Goal: Browse casually

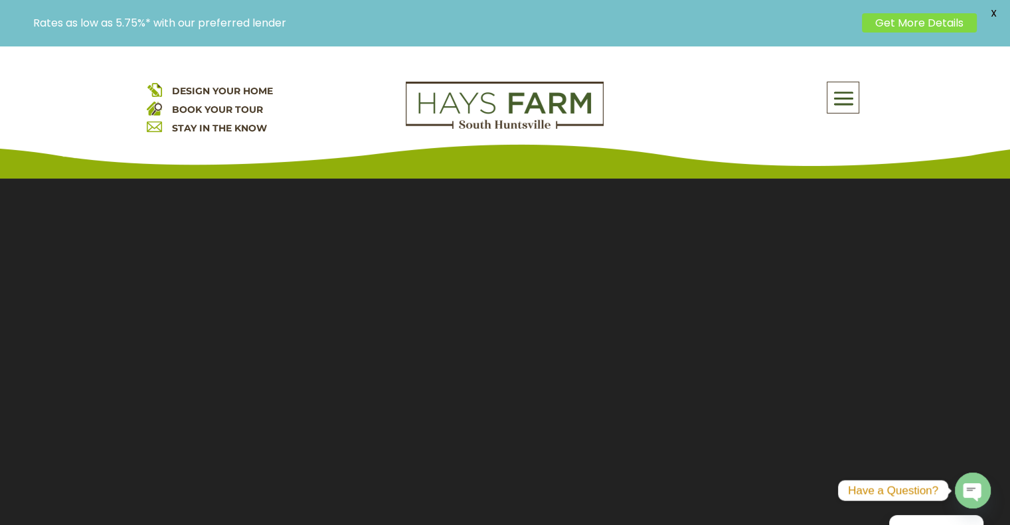
click at [834, 98] on span at bounding box center [842, 99] width 31 height 31
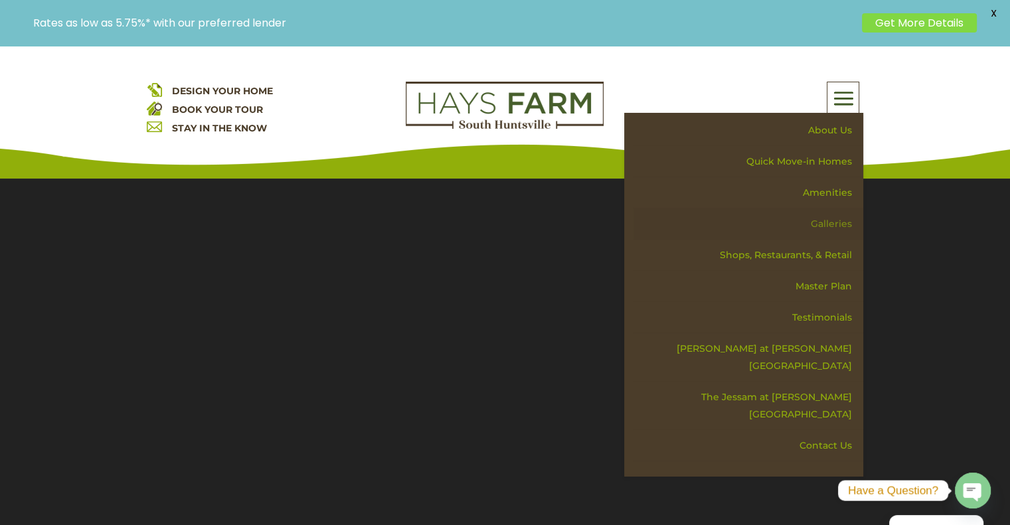
click at [830, 220] on link "Galleries" at bounding box center [748, 223] width 230 height 31
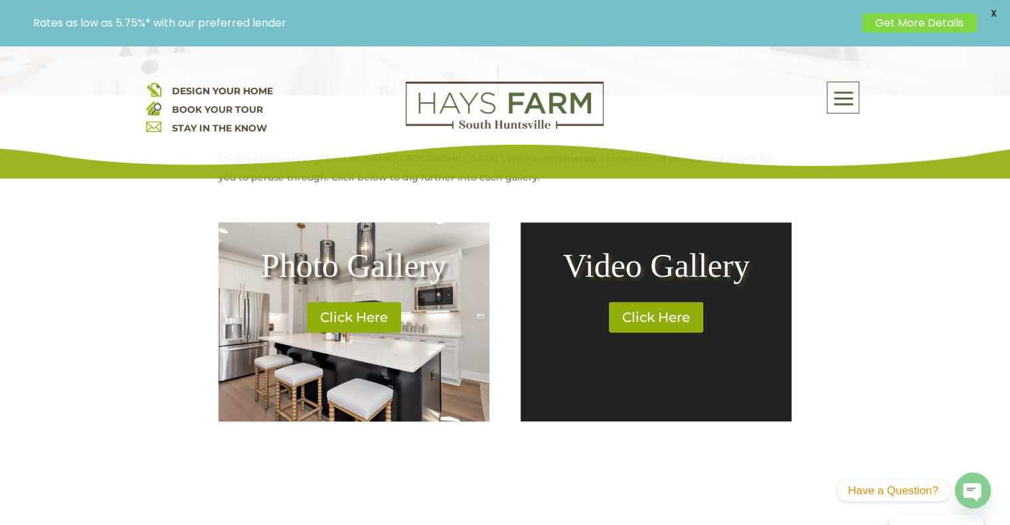
scroll to position [511, 0]
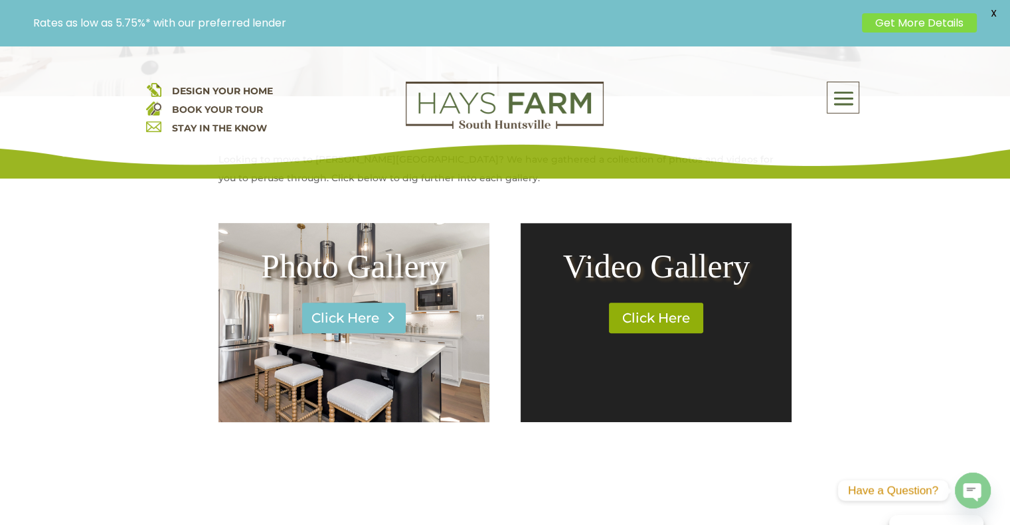
click at [361, 320] on link "Click Here" at bounding box center [354, 318] width 104 height 31
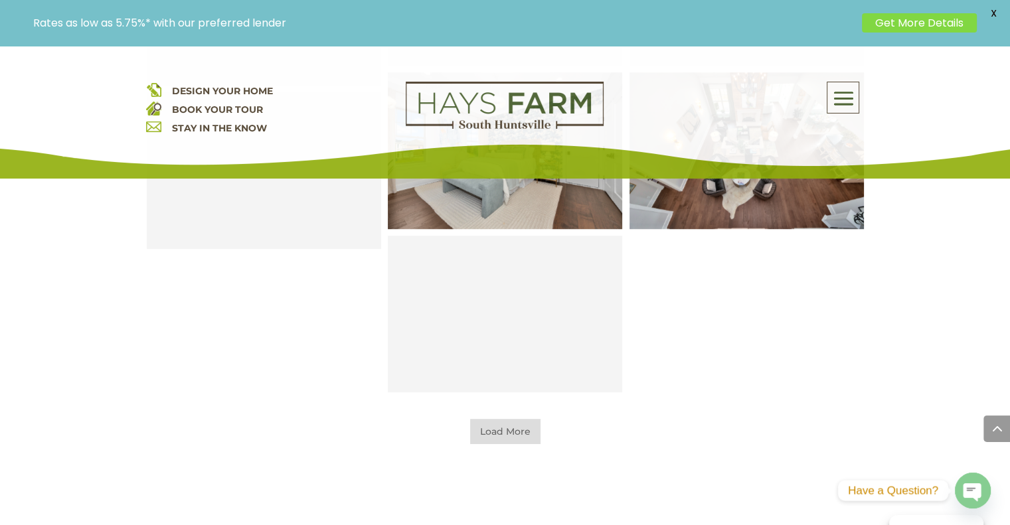
scroll to position [1027, 0]
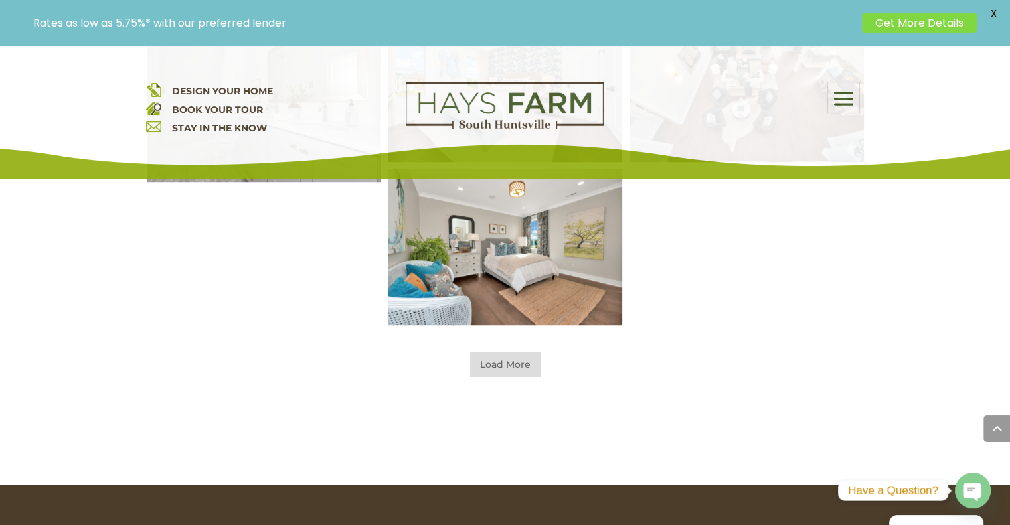
click at [502, 366] on span "Load More" at bounding box center [505, 364] width 70 height 25
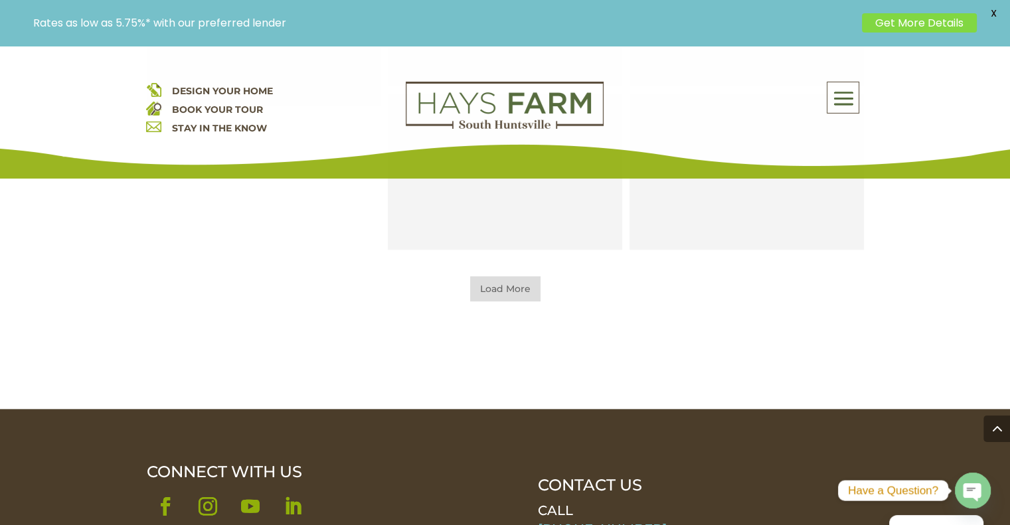
scroll to position [1593, 0]
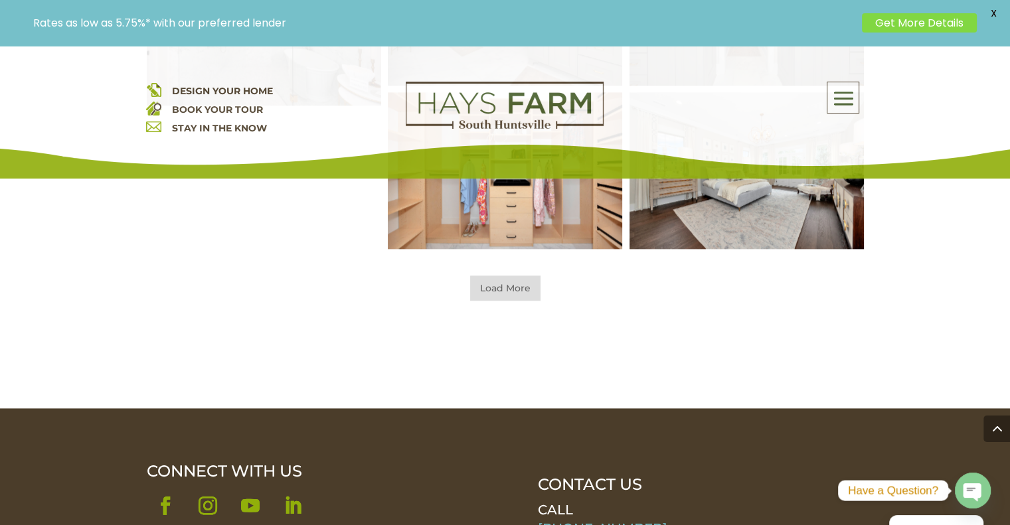
click at [510, 291] on span "Load More" at bounding box center [505, 287] width 70 height 25
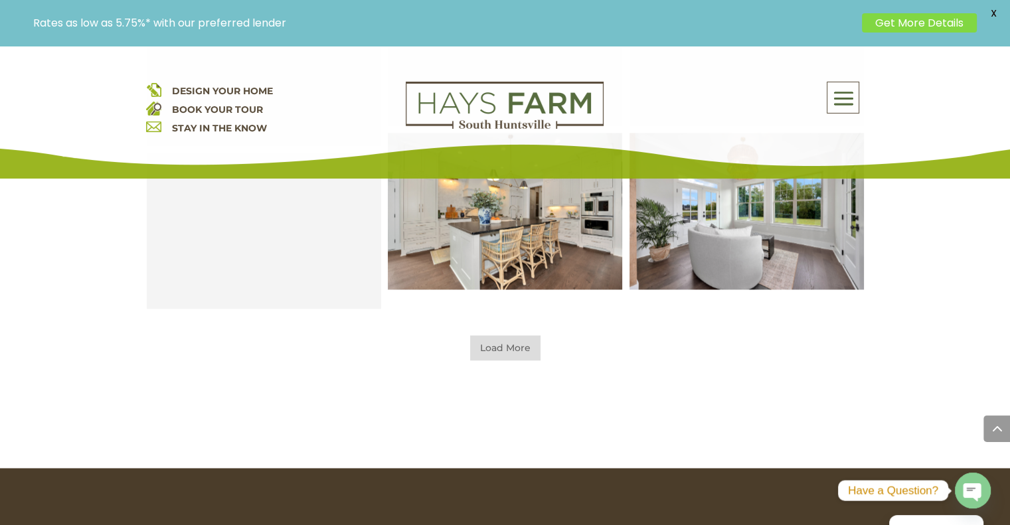
scroll to position [2043, 0]
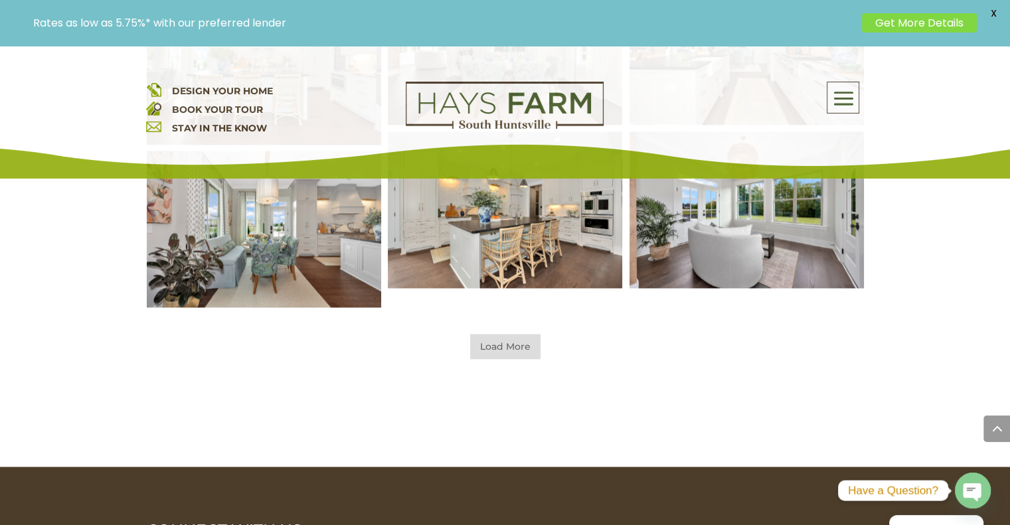
click at [523, 342] on span "Load More" at bounding box center [505, 346] width 70 height 25
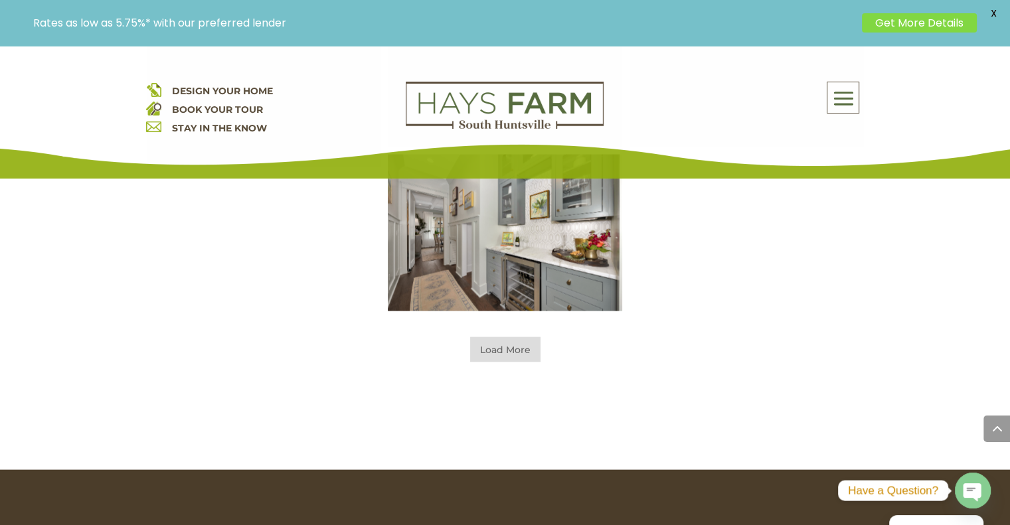
scroll to position [2681, 0]
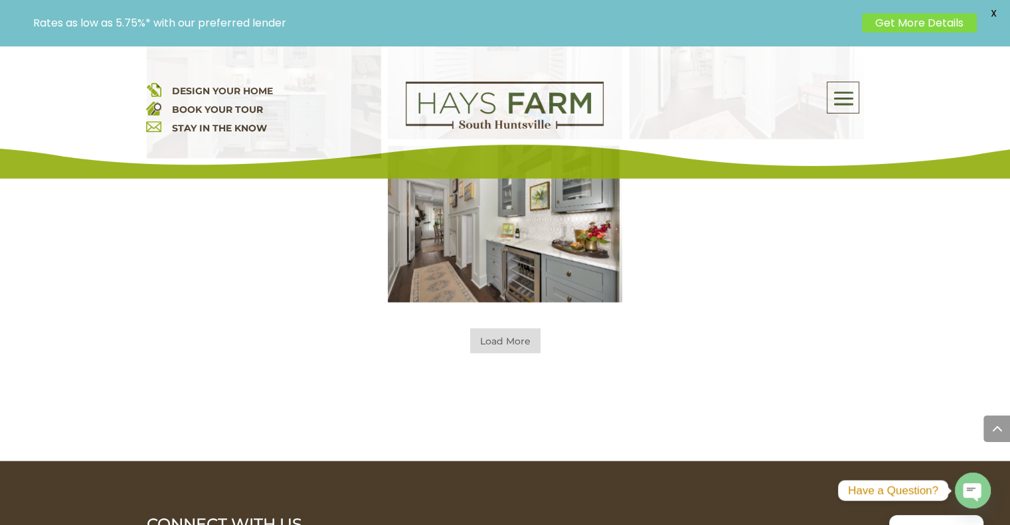
click at [507, 342] on span "Load More" at bounding box center [505, 341] width 70 height 25
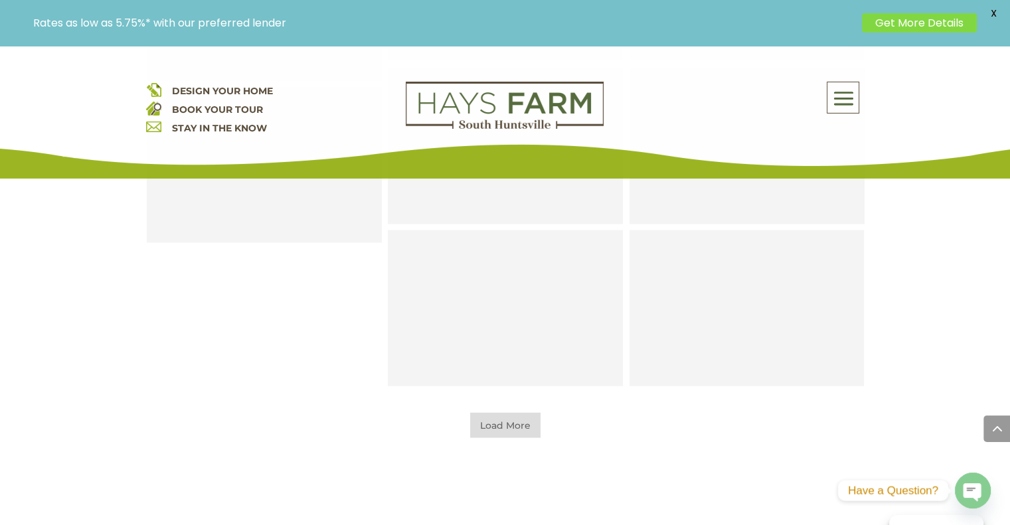
scroll to position [3103, 0]
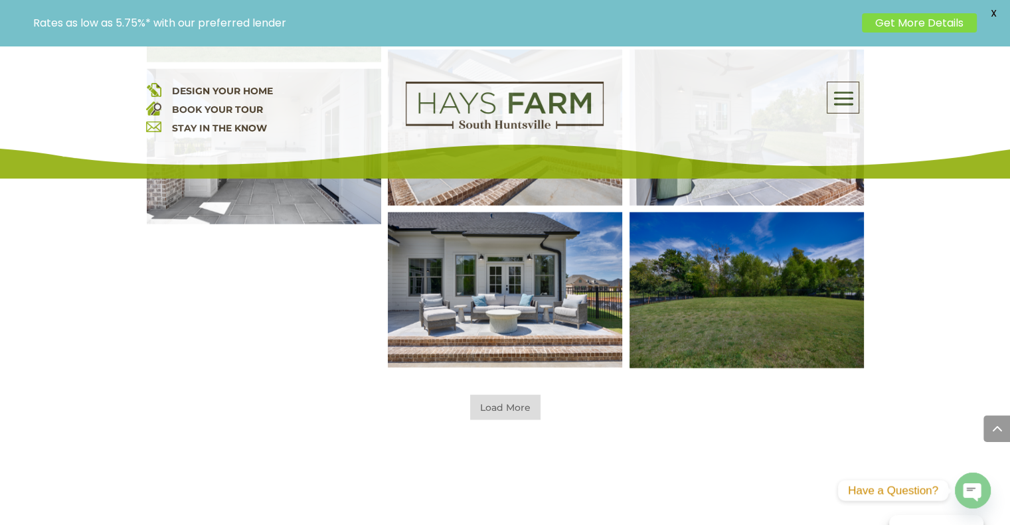
click at [516, 405] on span "Load More" at bounding box center [505, 407] width 70 height 25
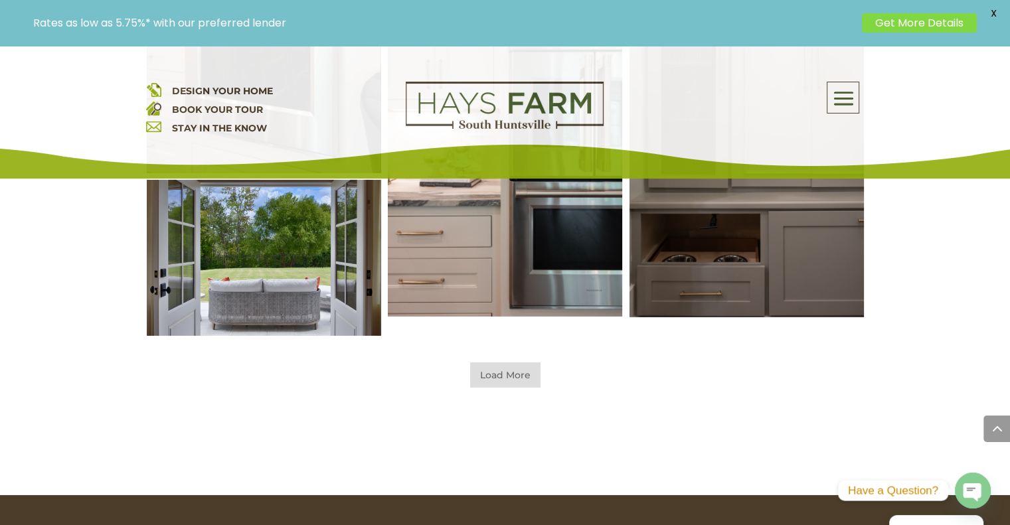
scroll to position [4233, 0]
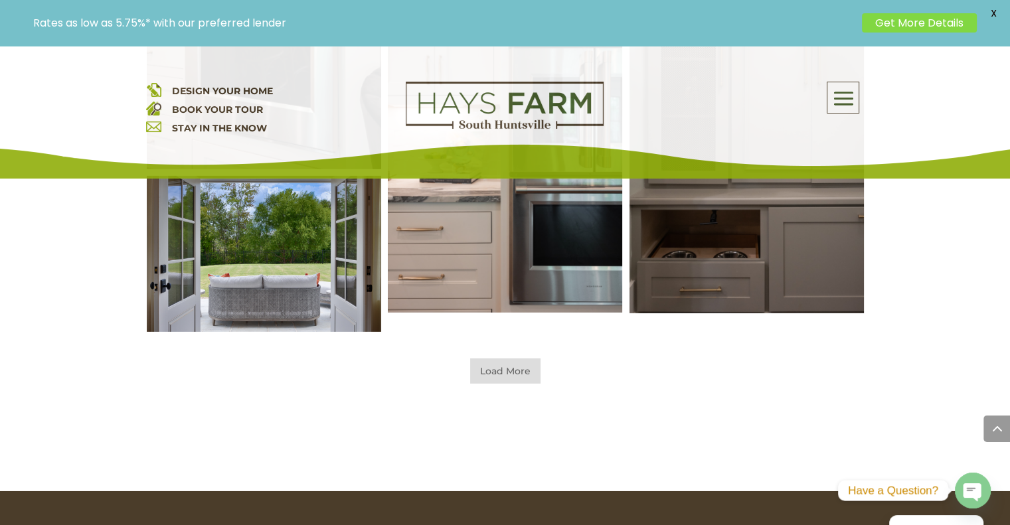
click at [506, 369] on span "Load More" at bounding box center [505, 370] width 70 height 25
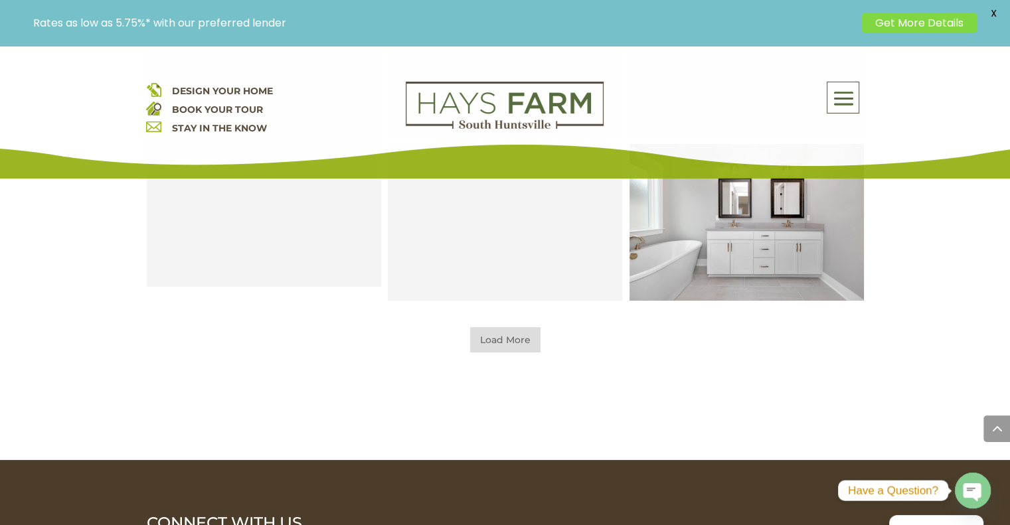
scroll to position [4933, 0]
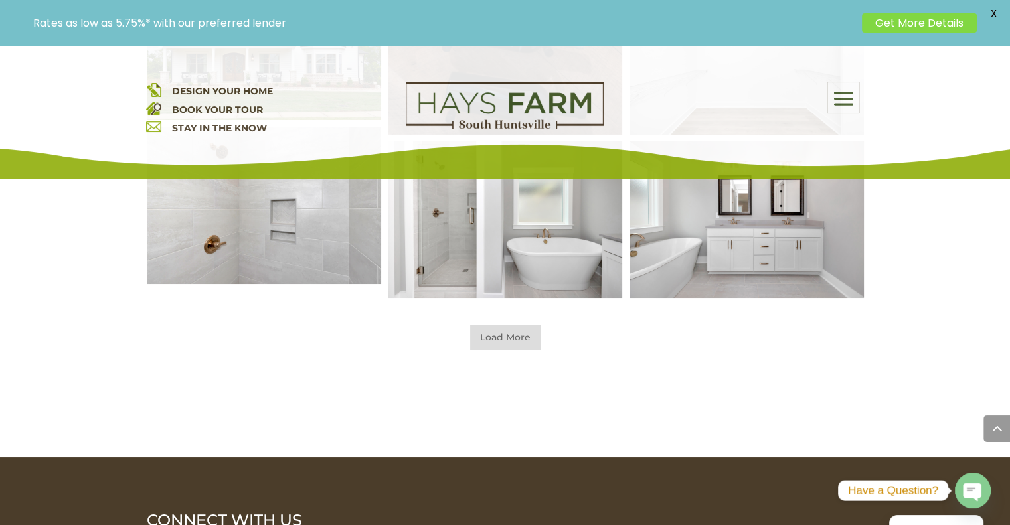
click at [494, 339] on span "Load More" at bounding box center [505, 337] width 70 height 25
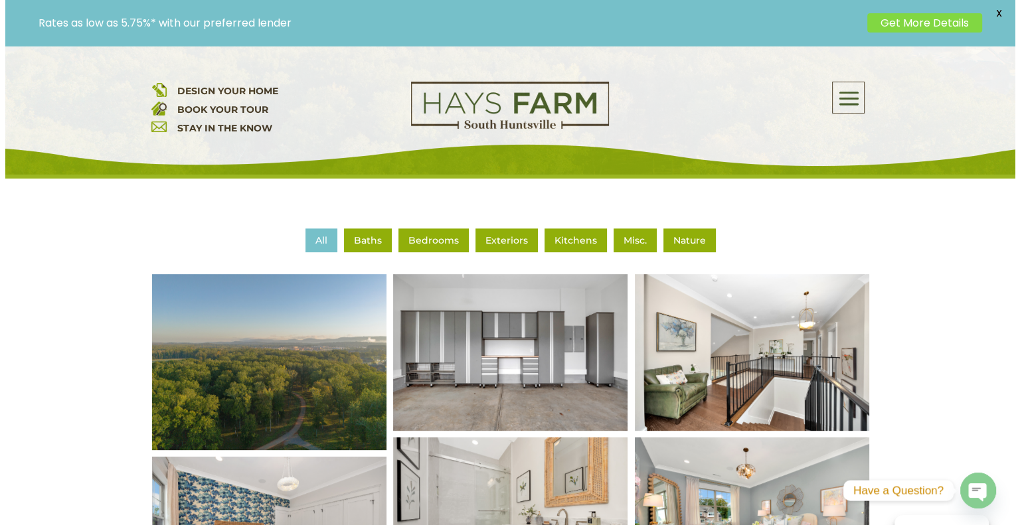
scroll to position [483, 0]
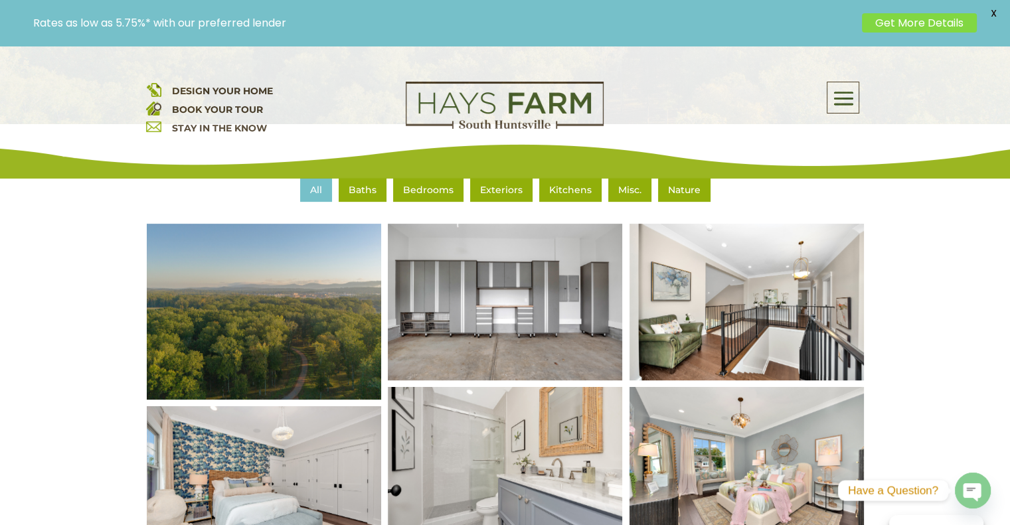
click at [289, 347] on img at bounding box center [263, 311] width 281 height 211
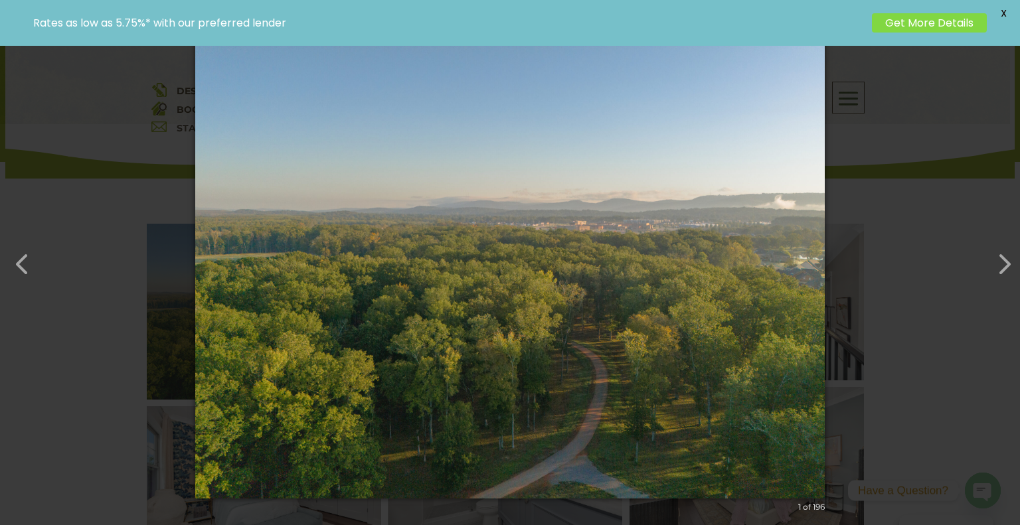
click at [469, 358] on img at bounding box center [509, 262] width 629 height 525
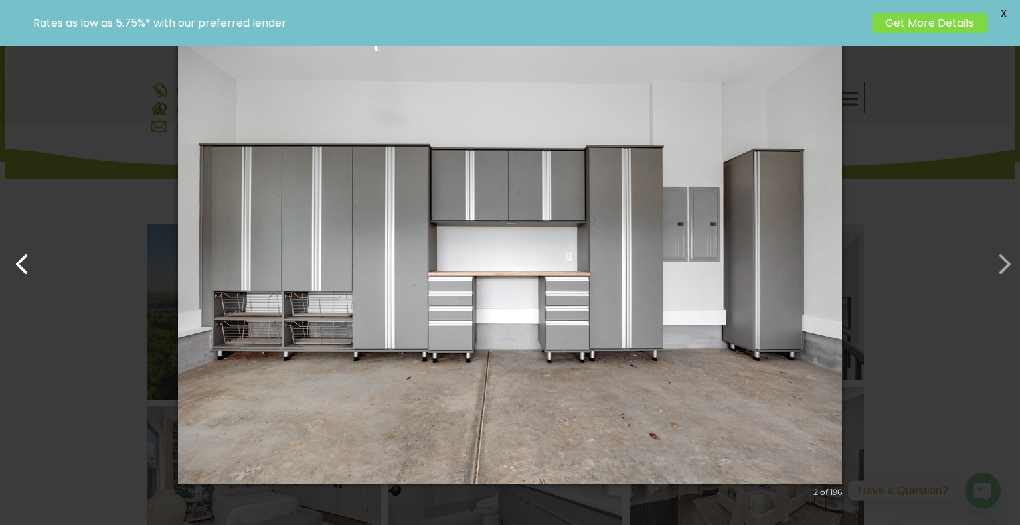
click at [21, 273] on button "button" at bounding box center [16, 258] width 32 height 32
